Goal: Use online tool/utility: Utilize a website feature to perform a specific function

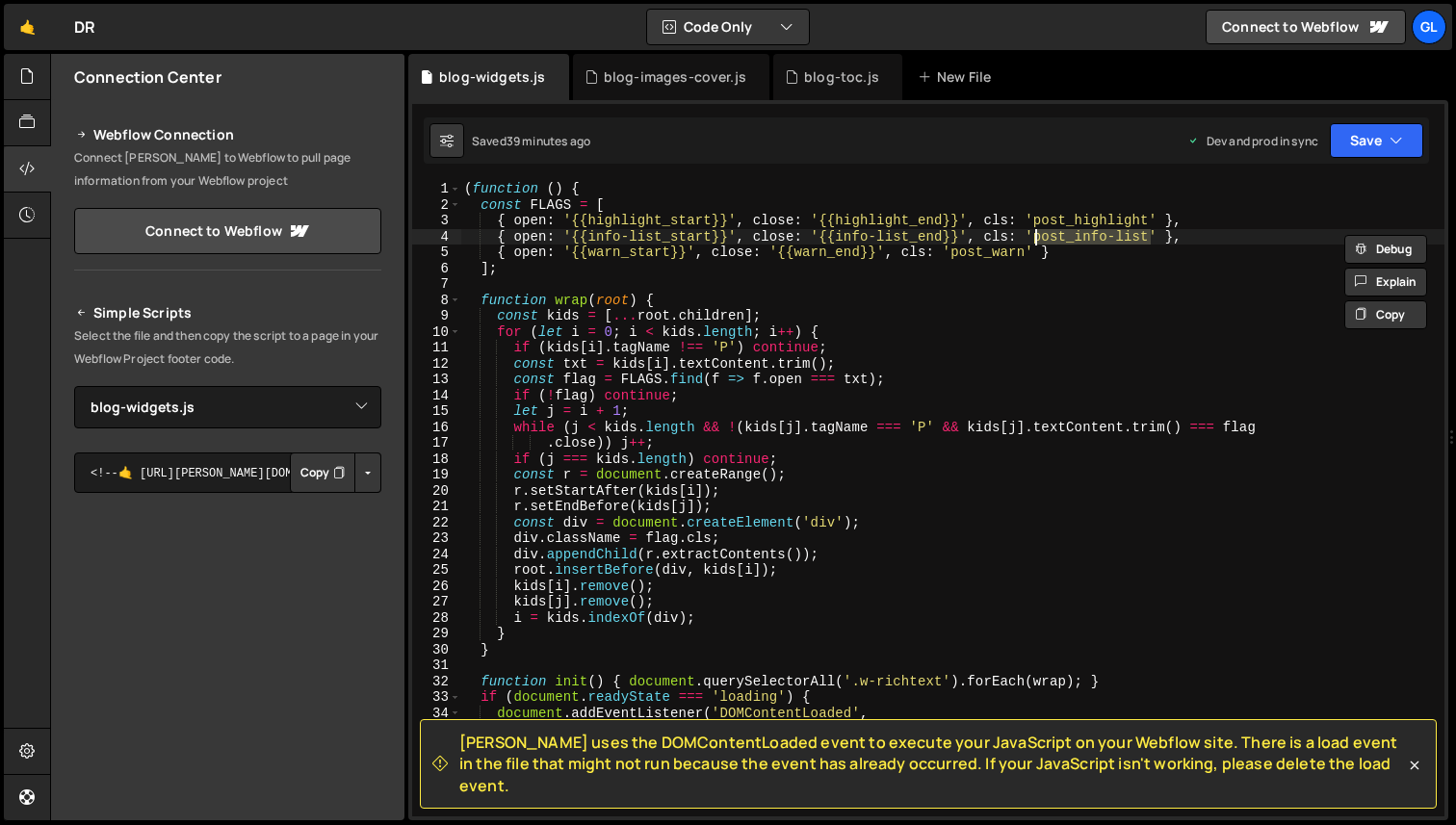
select select "47080"
drag, startPoint x: 728, startPoint y: 218, endPoint x: 572, endPoint y: 217, distance: 156.0
click at [572, 217] on div "( function ( ) { const FLAGS = [ { open : '{{highlight_start}}' , close : '{{hi…" at bounding box center [952, 515] width 984 height 668
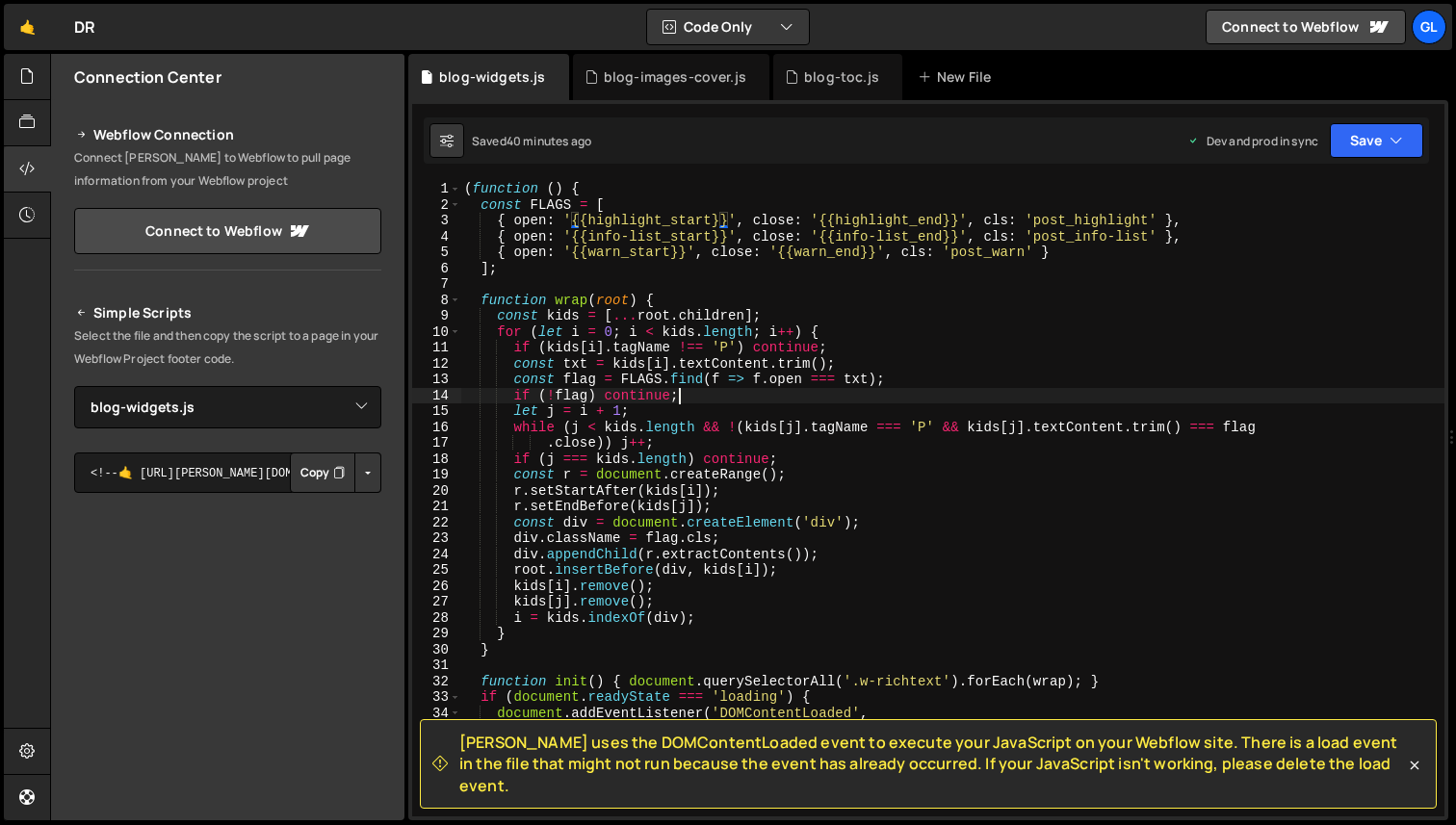
click at [709, 391] on div "( function ( ) { const FLAGS = [ { open : '{{highlight_start}}' , close : '{{hi…" at bounding box center [952, 515] width 984 height 668
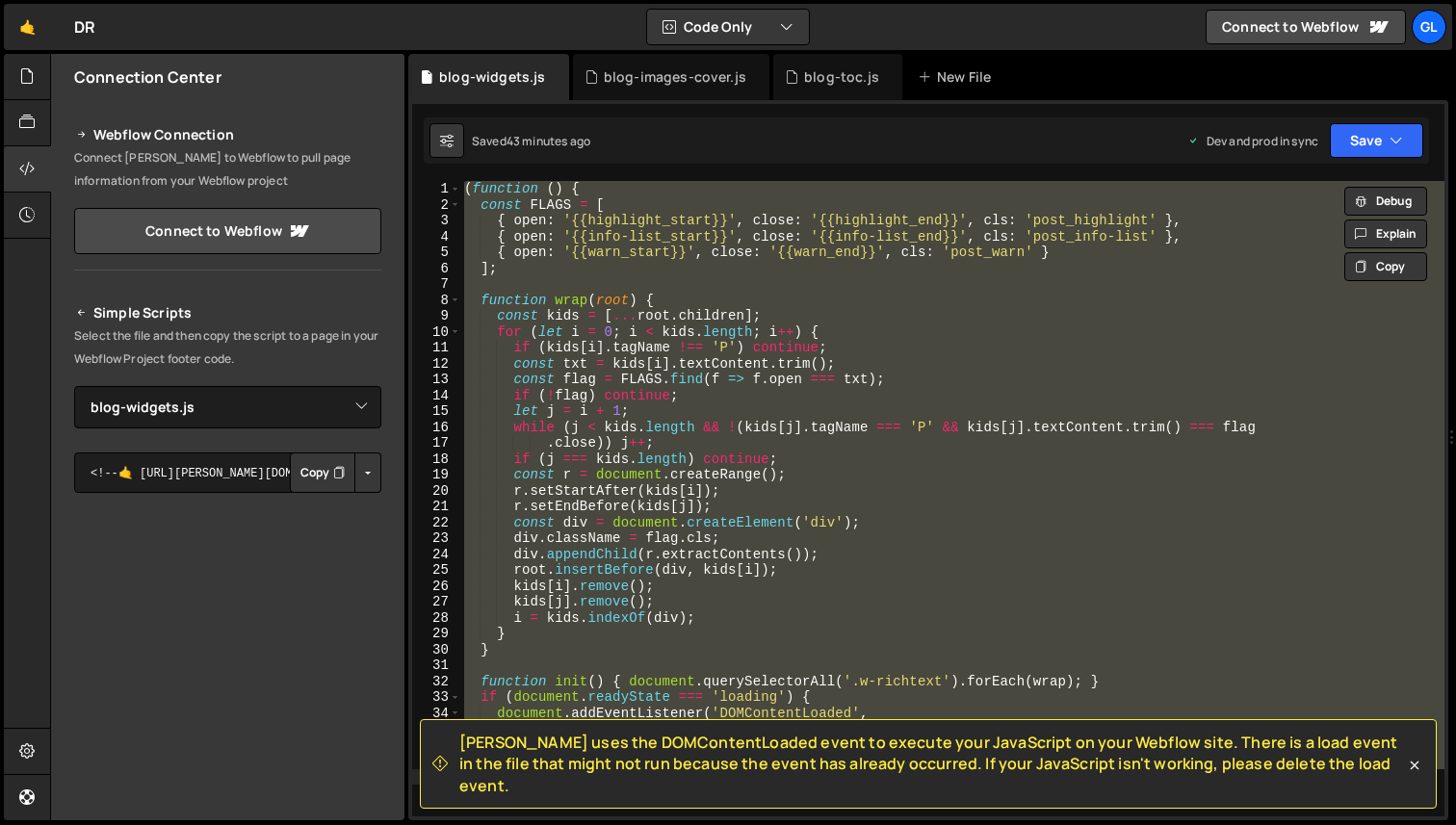
click at [681, 463] on div "( function ( ) { const FLAGS = [ { open : '{{highlight_start}}' , close : '{{hi…" at bounding box center [952, 499] width 984 height 636
paste textarea
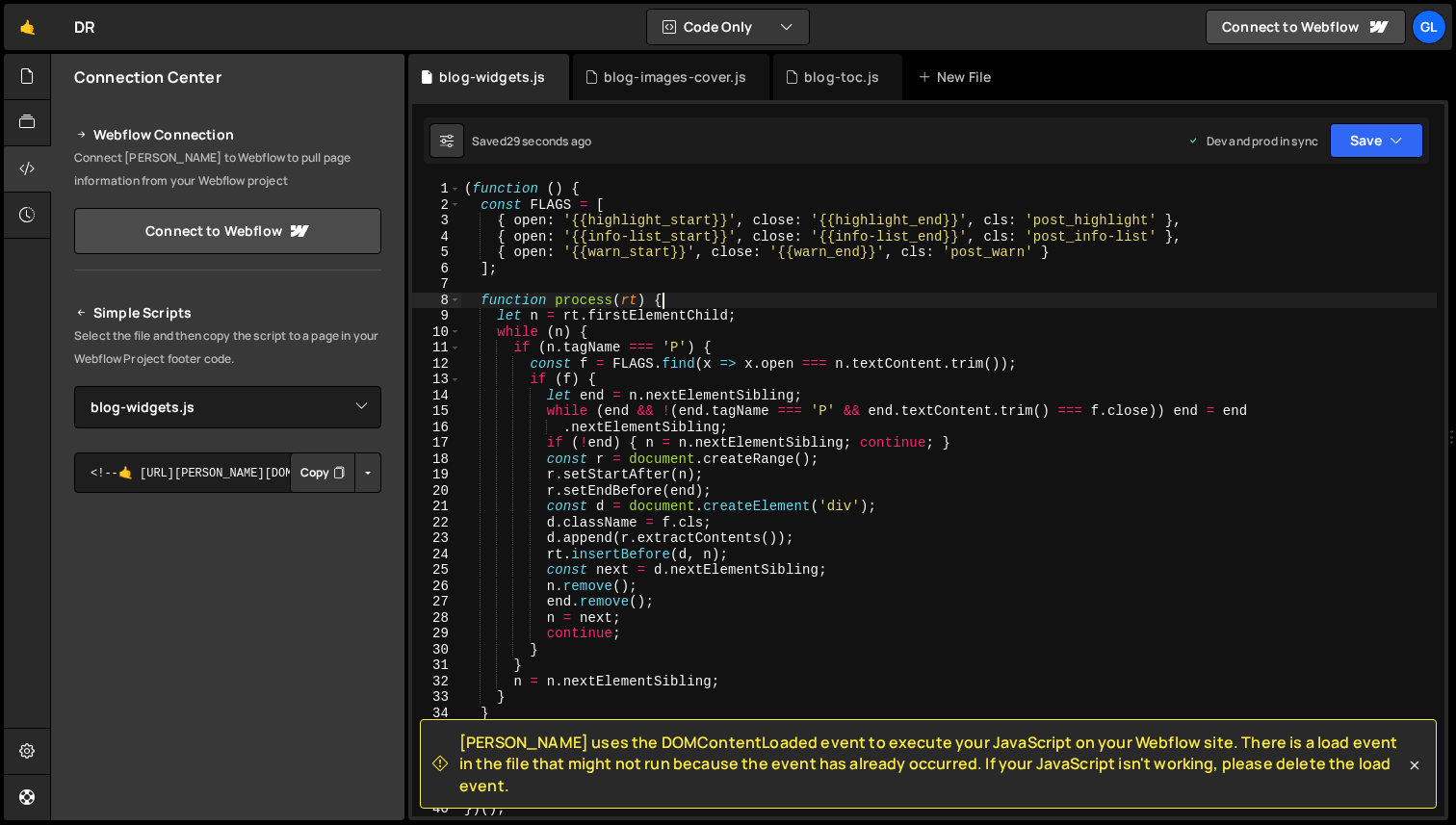
click at [692, 300] on div "( function ( ) { const FLAGS = [ { open : '{{highlight_start}}' , close : '{{hi…" at bounding box center [948, 515] width 976 height 668
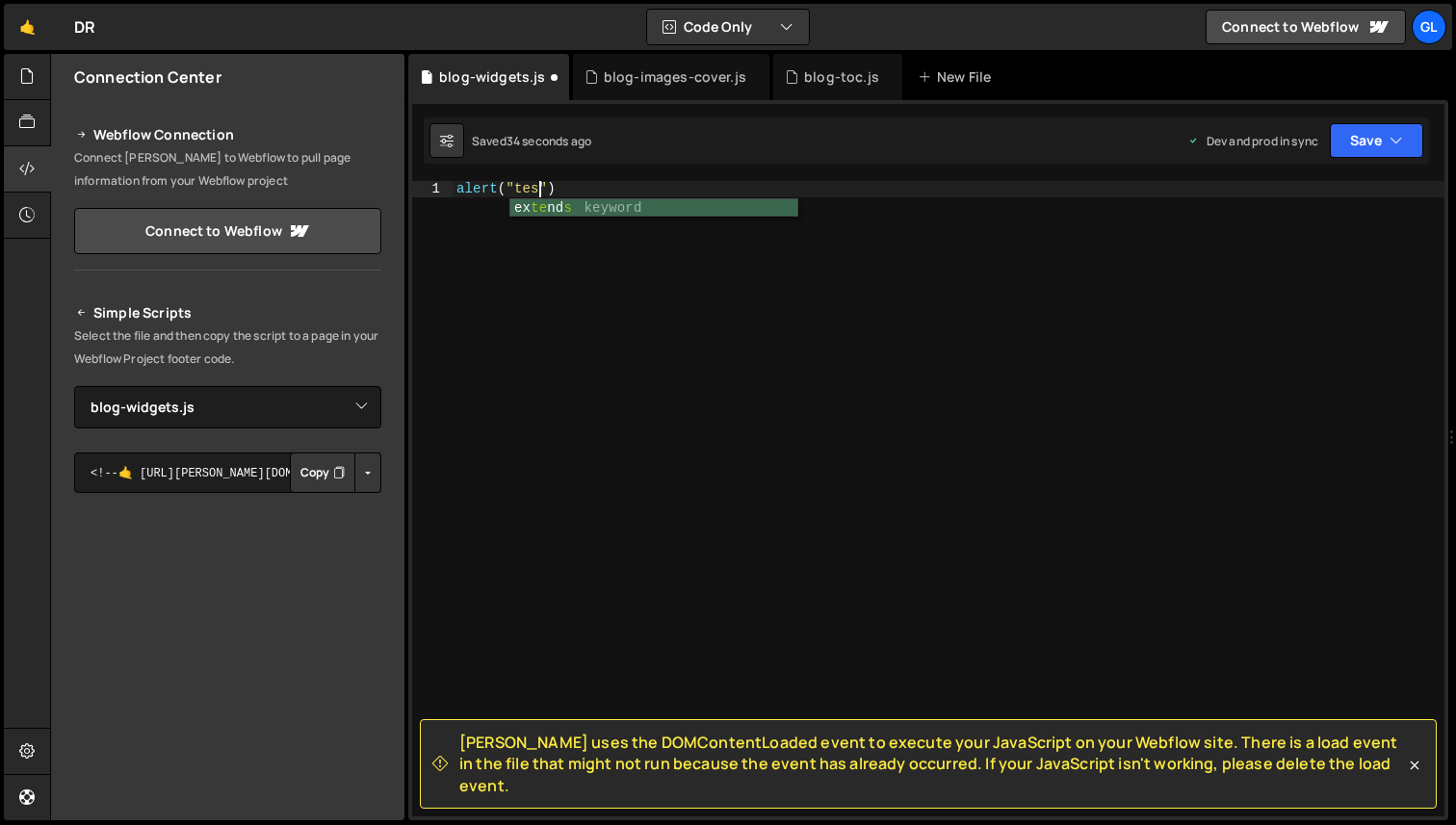
scroll to position [0, 5]
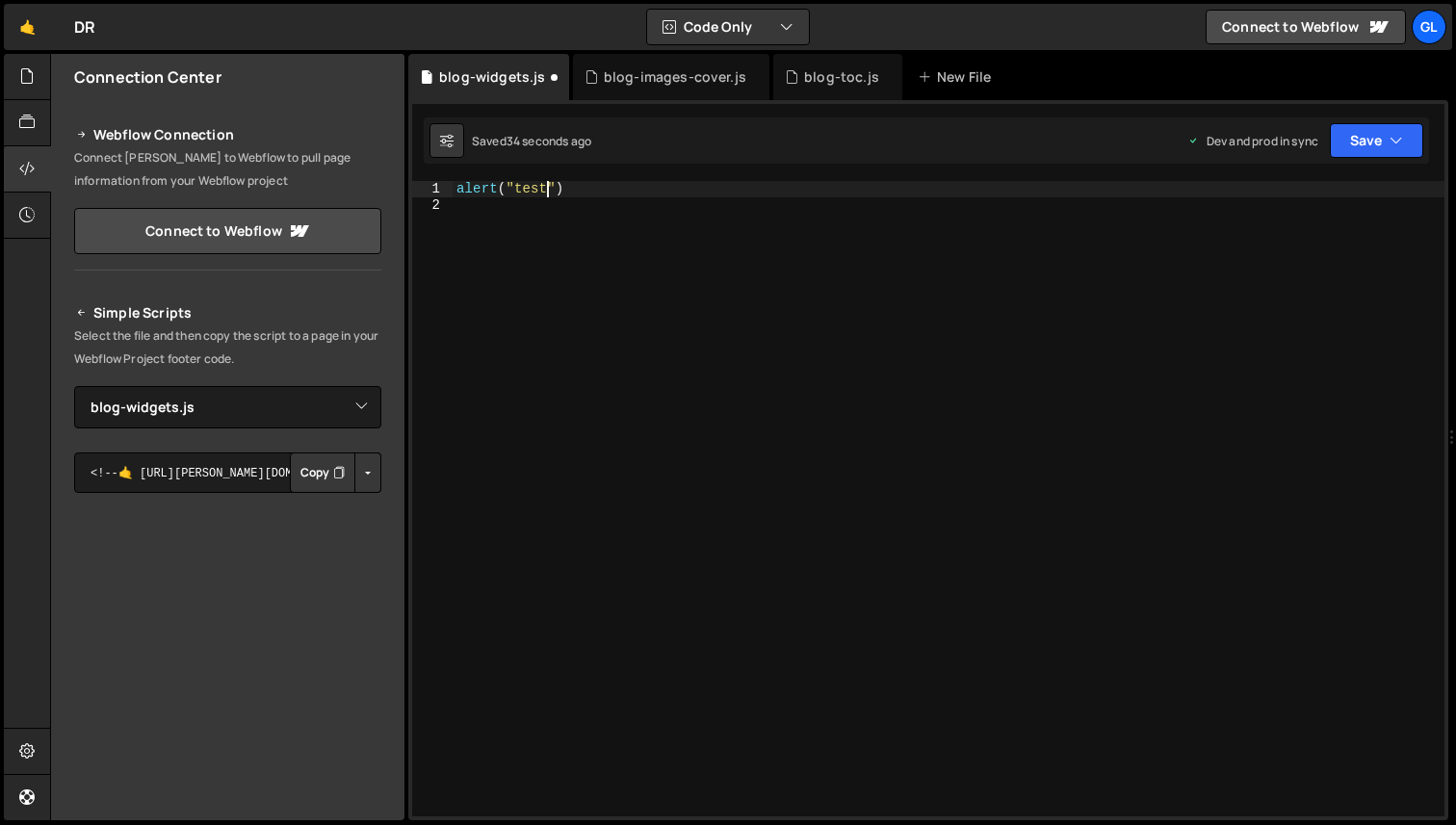
type textarea "alert("test")"
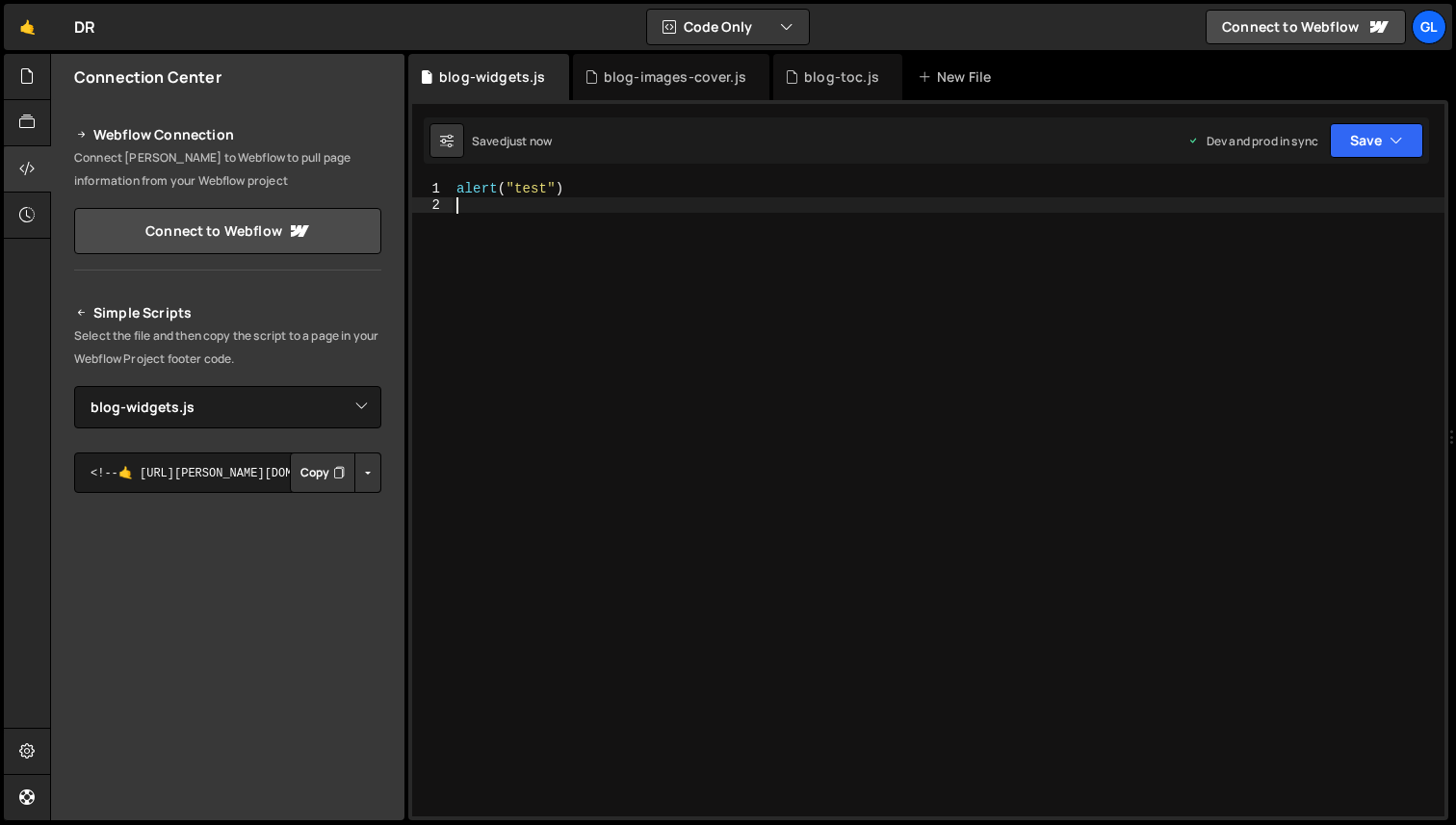
click at [667, 199] on div "alert ( "test" )" at bounding box center [948, 515] width 992 height 668
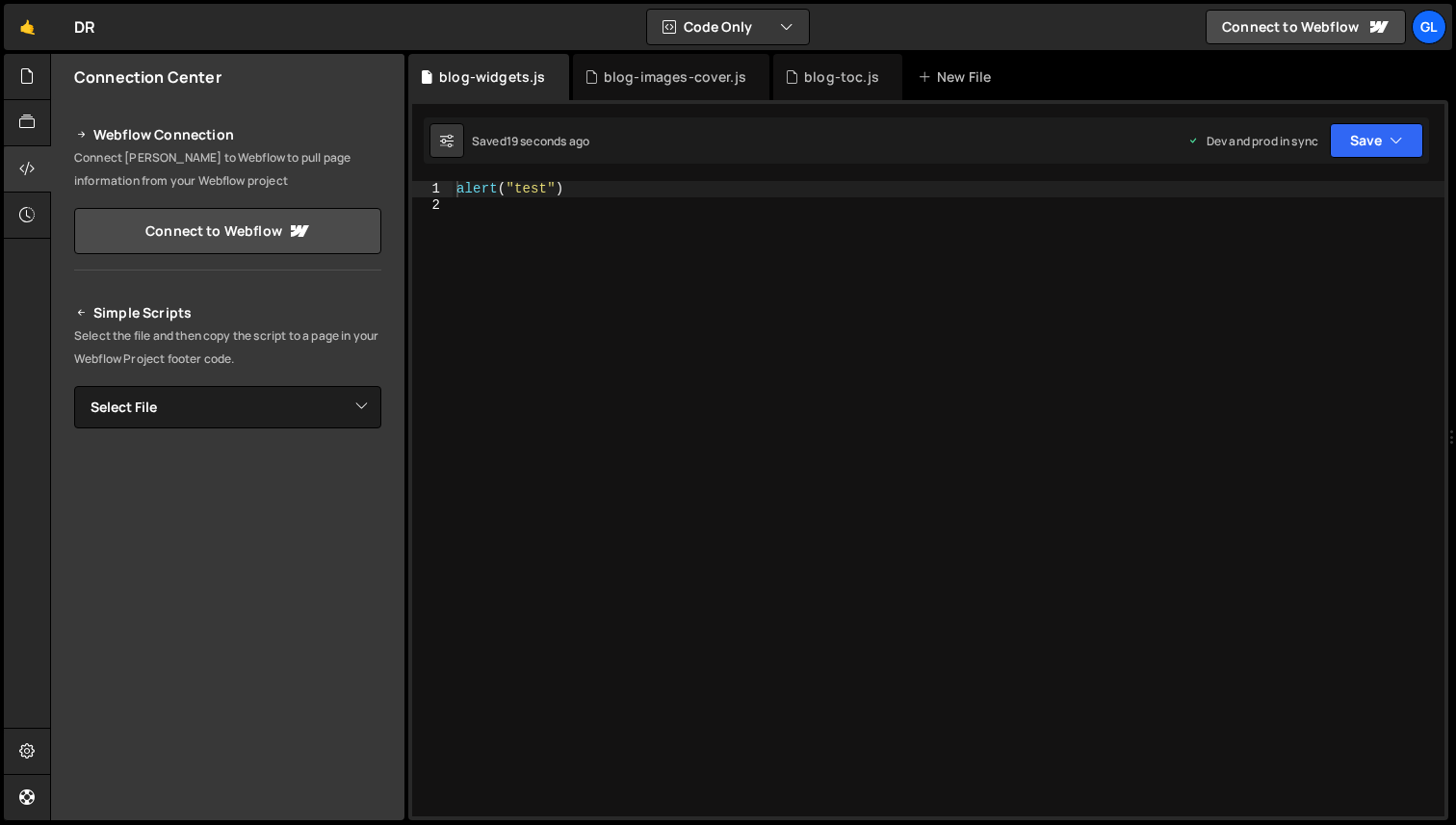
click at [784, 255] on div "alert ( "test" )" at bounding box center [948, 515] width 992 height 668
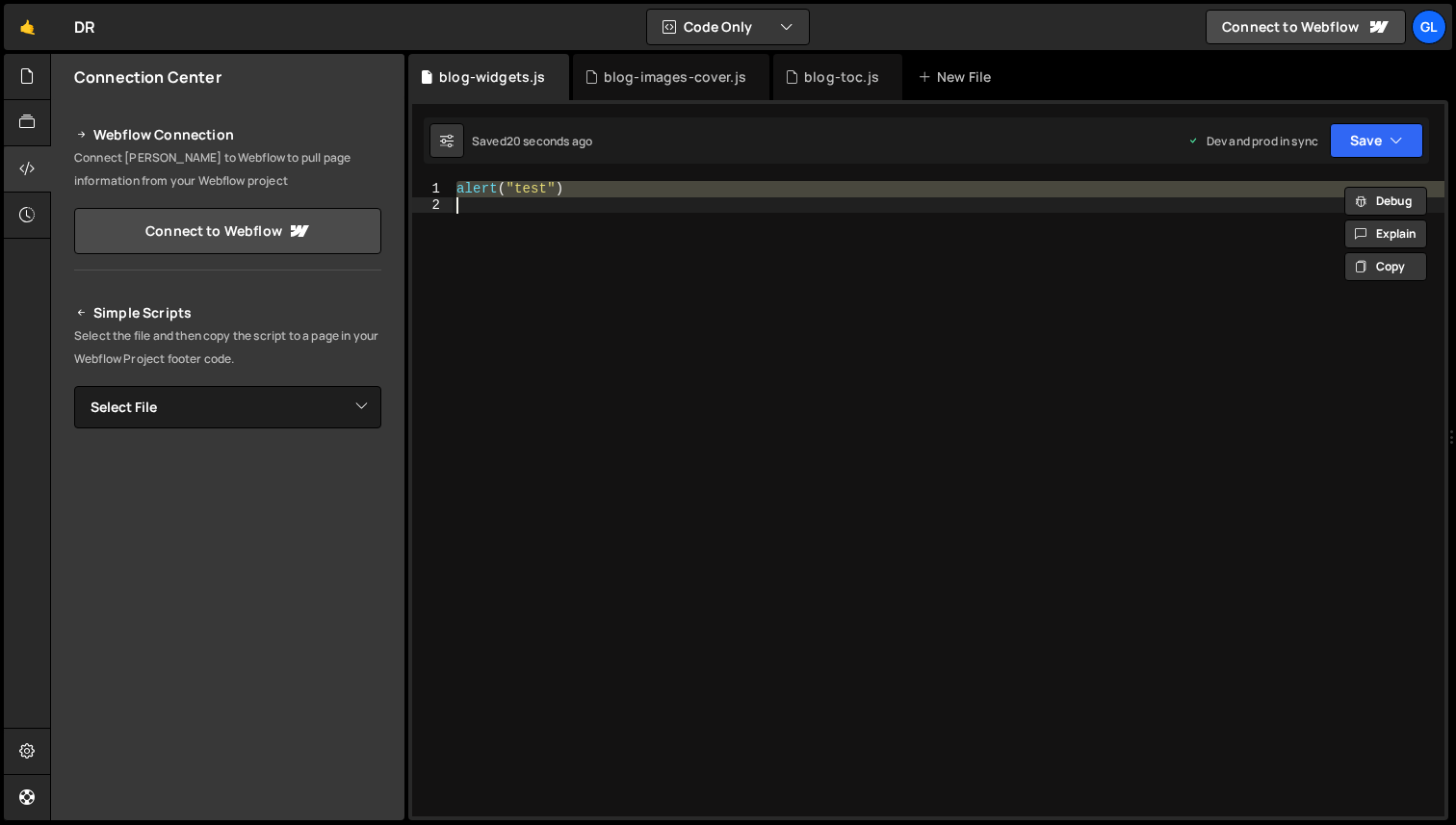
paste textarea "})();"
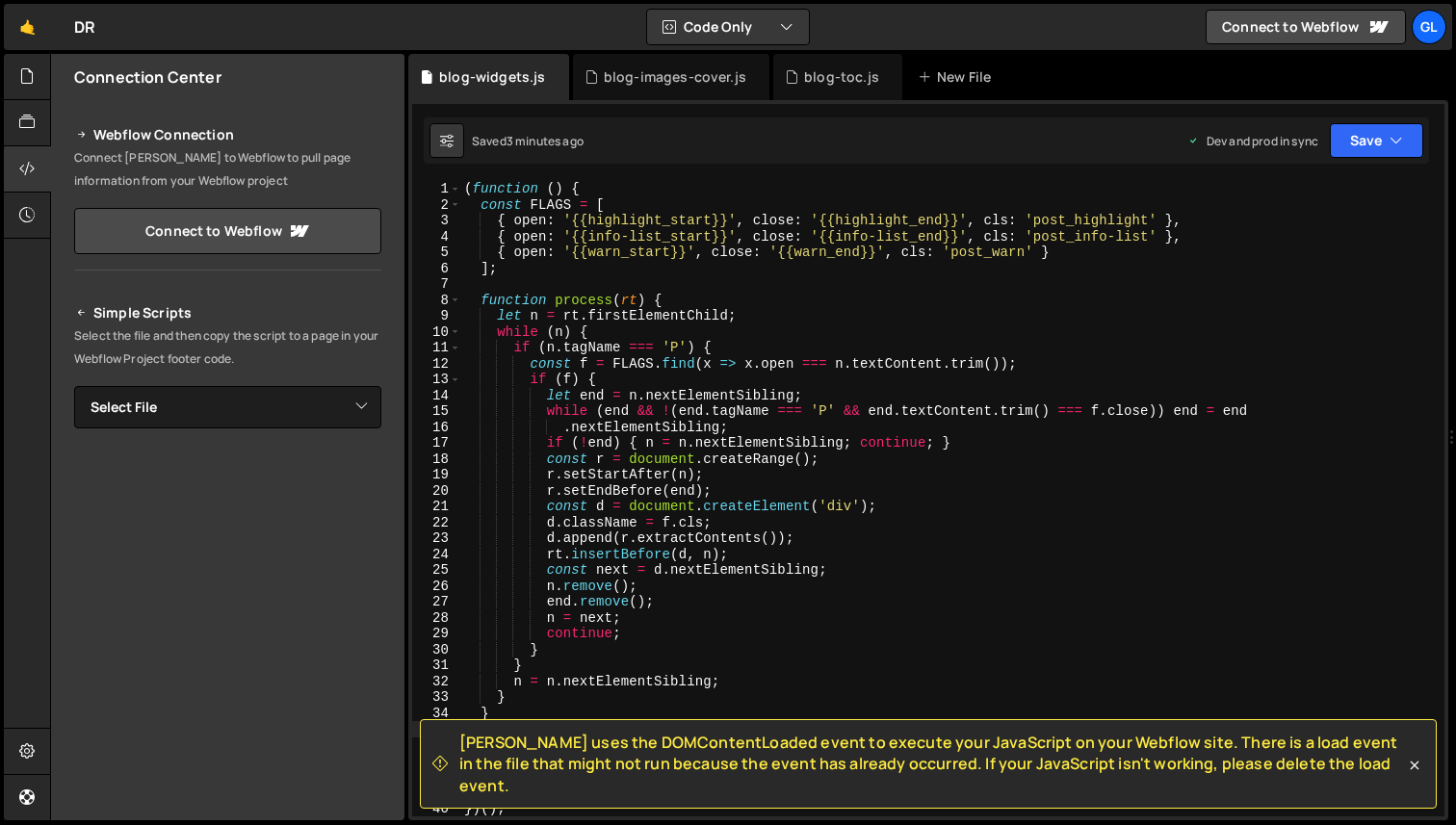
click at [1149, 217] on div "( function ( ) { const FLAGS = [ { open : '{{highlight_start}}' , close : '{{hi…" at bounding box center [948, 515] width 976 height 668
paste textarea "section"
type textarea "{ open: '{{highlight_start}}', close: '{{highlight_end}}', cls: 'post_highlight…"
